Goal: Task Accomplishment & Management: Complete application form

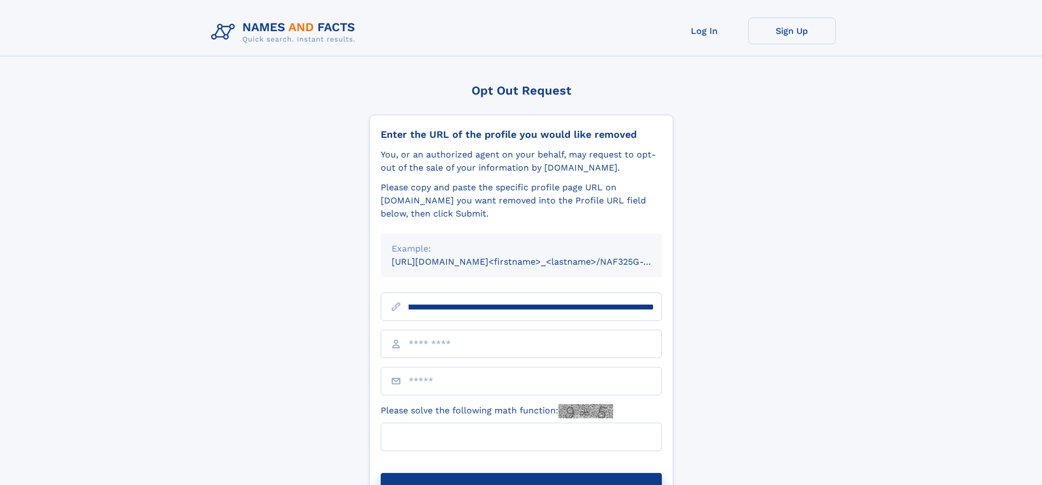
scroll to position [0, 136]
type input "**********"
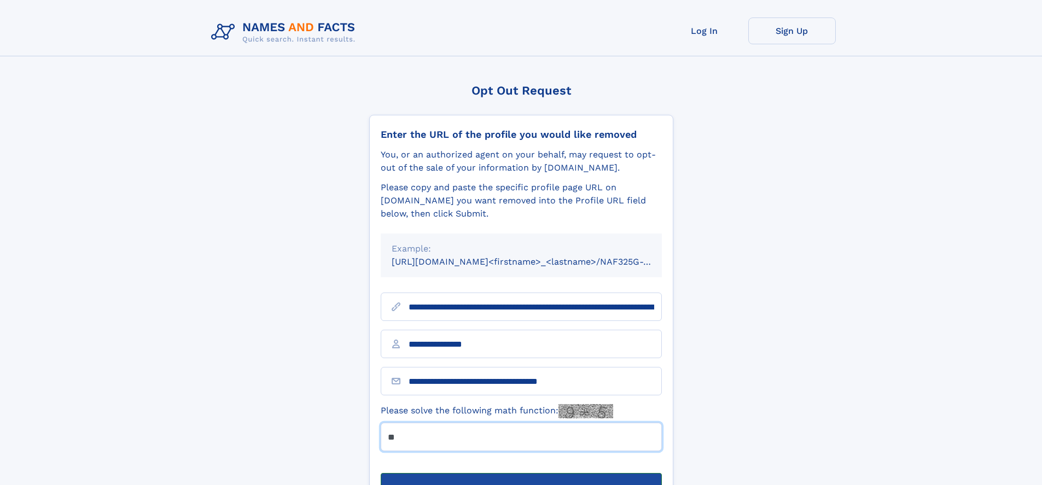
type input "**"
click at [521, 473] on button "Submit Opt Out Request" at bounding box center [521, 490] width 281 height 35
